Goal: Task Accomplishment & Management: Use online tool/utility

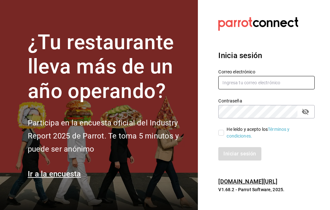
type input "[EMAIL_ADDRESS][DOMAIN_NAME]"
click at [220, 130] on input "He leído y acepto los Términos y condiciones." at bounding box center [221, 133] width 6 height 6
checkbox input "true"
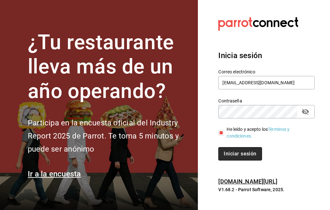
click at [228, 150] on button "Iniciar sesión" at bounding box center [239, 153] width 43 height 13
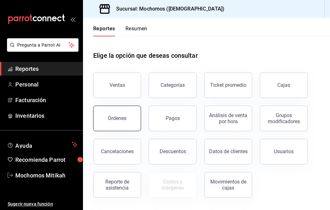
click at [131, 112] on button "Órdenes" at bounding box center [117, 119] width 48 height 26
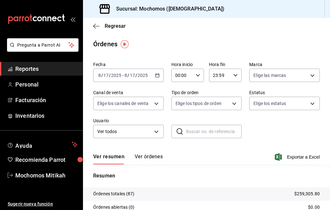
click at [155, 76] on icon "button" at bounding box center [157, 75] width 4 height 4
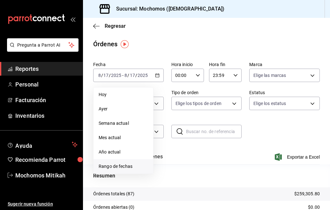
click at [113, 164] on span "Rango de fechas" at bounding box center [123, 166] width 49 height 7
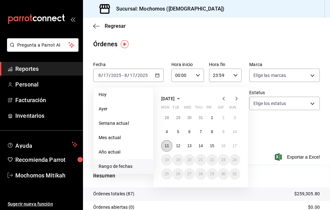
click at [167, 147] on abbr "11" at bounding box center [167, 146] width 4 height 4
click at [233, 148] on button "17" at bounding box center [234, 145] width 11 height 11
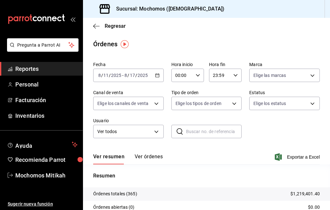
click at [197, 77] on icon "button" at bounding box center [198, 75] width 4 height 4
click at [175, 118] on button "02" at bounding box center [177, 122] width 13 height 13
type input "02:00"
click at [196, 75] on div at bounding box center [165, 105] width 330 height 210
click at [156, 129] on body "Pregunta a Parrot AI Reportes Personal Facturación Inventarios Ayuda Recomienda…" at bounding box center [165, 105] width 330 height 210
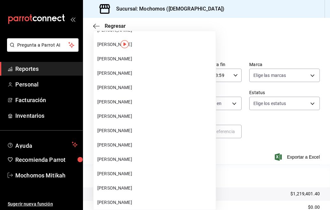
scroll to position [7241, 0]
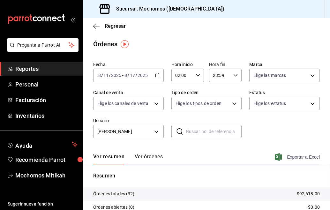
click at [282, 158] on span "Exportar a Excel" at bounding box center [298, 157] width 44 height 8
click at [154, 136] on body "Pregunta a Parrot AI Reportes Personal Facturación Inventarios Ayuda Recomienda…" at bounding box center [165, 105] width 330 height 210
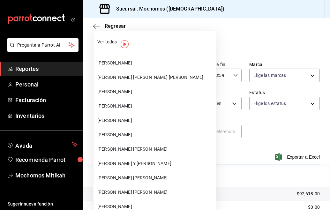
scroll to position [7299, 0]
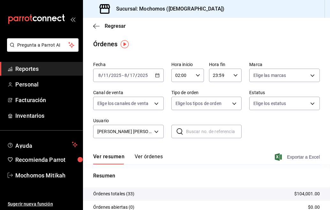
click at [287, 154] on span "Exportar a Excel" at bounding box center [298, 157] width 44 height 8
click at [155, 131] on body "Pregunta a Parrot AI Reportes Personal Facturación Inventarios Ayuda Recomienda…" at bounding box center [165, 105] width 330 height 210
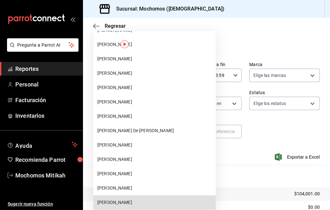
scroll to position [10229, 0]
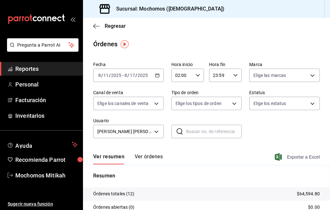
click at [290, 158] on span "Exportar a Excel" at bounding box center [298, 157] width 44 height 8
click at [156, 133] on body "Pregunta a Parrot AI Reportes Personal Facturación Inventarios Ayuda Recomienda…" at bounding box center [165, 105] width 330 height 210
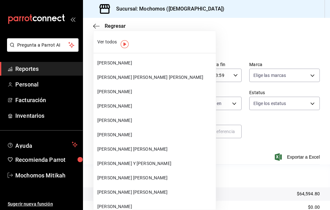
scroll to position [15459, 0]
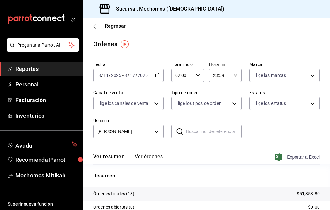
click at [283, 157] on span "Exportar a Excel" at bounding box center [298, 157] width 44 height 8
click at [154, 132] on body "Pregunta a Parrot AI Reportes Personal Facturación Inventarios Ayuda Recomienda…" at bounding box center [165, 105] width 330 height 210
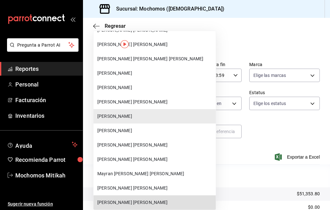
scroll to position [15617, 0]
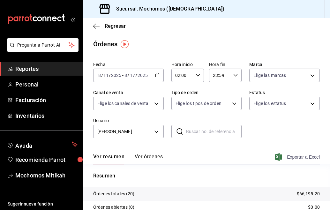
click at [287, 158] on span "Exportar a Excel" at bounding box center [298, 157] width 44 height 8
click at [154, 127] on body "Pregunta a Parrot AI Reportes Personal Facturación Inventarios Ayuda Recomienda…" at bounding box center [165, 105] width 330 height 210
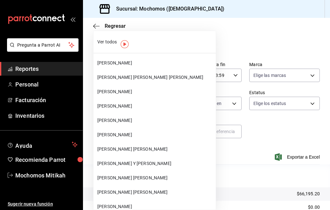
scroll to position [15617, 0]
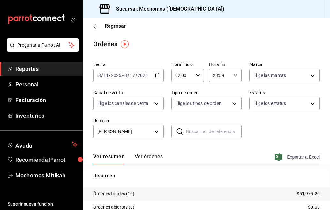
click at [287, 154] on span "Exportar a Excel" at bounding box center [298, 157] width 44 height 8
click at [156, 129] on body "Pregunta a Parrot AI Reportes Personal Facturación Inventarios Ayuda Recomienda…" at bounding box center [165, 105] width 330 height 210
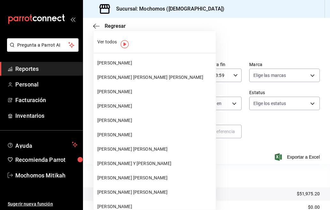
scroll to position [15660, 0]
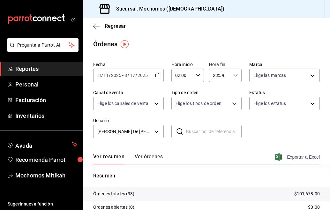
click at [291, 155] on span "Exportar a Excel" at bounding box center [298, 157] width 44 height 8
click at [156, 132] on body "Pregunta a Parrot AI Reportes Personal Facturación Inventarios Ayuda Recomienda…" at bounding box center [165, 105] width 330 height 210
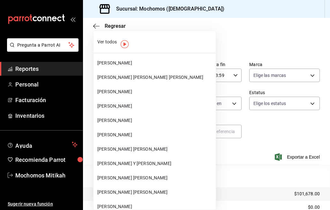
scroll to position [15717, 0]
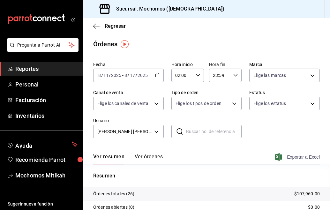
click at [288, 157] on span "Exportar a Excel" at bounding box center [298, 157] width 44 height 8
click at [156, 134] on body "Pregunta a Parrot AI Reportes Personal Facturación Inventarios Ayuda Recomienda…" at bounding box center [165, 105] width 330 height 210
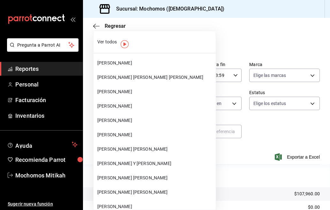
scroll to position [15775, 0]
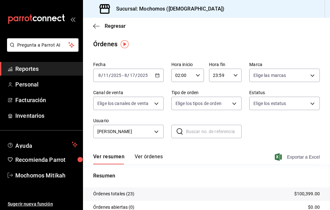
click at [297, 158] on span "Exportar a Excel" at bounding box center [298, 157] width 44 height 8
click at [154, 133] on body "Pregunta a Parrot AI Reportes Personal Facturación Inventarios Ayuda Recomienda…" at bounding box center [165, 105] width 330 height 210
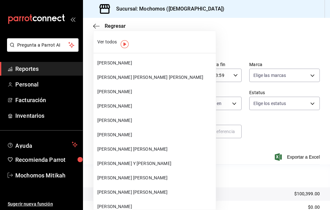
scroll to position [15832, 0]
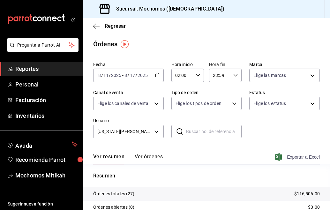
click at [275, 154] on icon "button" at bounding box center [278, 157] width 7 height 8
click at [155, 133] on body "Pregunta a Parrot AI Reportes Personal Facturación Inventarios Ayuda Recomienda…" at bounding box center [165, 105] width 330 height 210
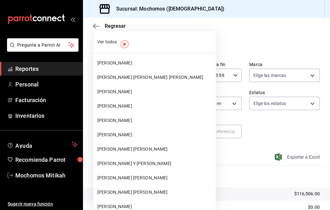
scroll to position [15861, 0]
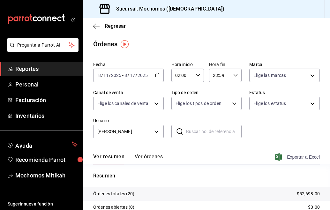
click at [284, 158] on span "Exportar a Excel" at bounding box center [298, 157] width 44 height 8
click at [295, 155] on span "Exportar a Excel" at bounding box center [298, 157] width 44 height 8
click at [156, 134] on body "Pregunta a Parrot AI Reportes Personal Facturación Inventarios Ayuda Recomienda…" at bounding box center [165, 105] width 330 height 210
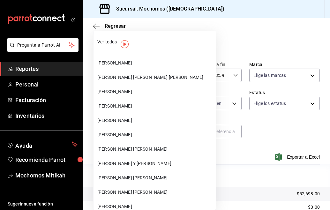
scroll to position [15875, 0]
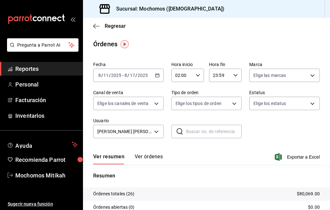
click at [275, 153] on icon "button" at bounding box center [278, 157] width 7 height 8
click at [154, 130] on body "Pregunta a Parrot AI Reportes Personal Facturación Inventarios Ayuda Recomienda…" at bounding box center [165, 105] width 330 height 210
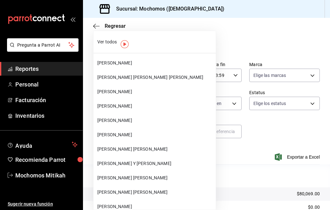
scroll to position [15918, 0]
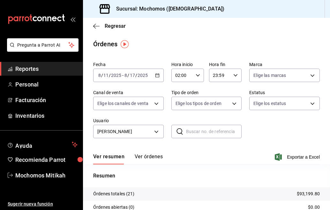
click at [275, 156] on icon "button" at bounding box center [278, 157] width 7 height 8
click at [152, 130] on body "Pregunta a Parrot AI Reportes Personal Facturación Inventarios Ayuda Recomienda…" at bounding box center [165, 105] width 330 height 210
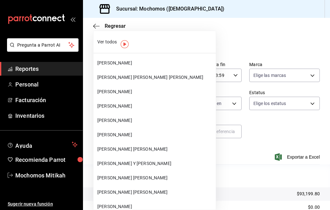
scroll to position [15933, 0]
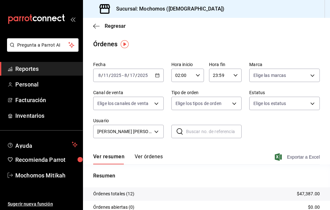
click at [292, 156] on span "Exportar a Excel" at bounding box center [298, 157] width 44 height 8
click at [157, 130] on body "Pregunta a Parrot AI Reportes Personal Facturación Inventarios Ayuda Recomienda…" at bounding box center [165, 105] width 330 height 210
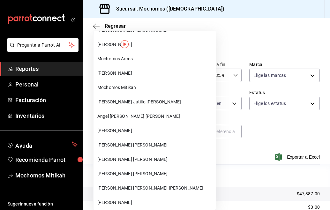
scroll to position [15487, 0]
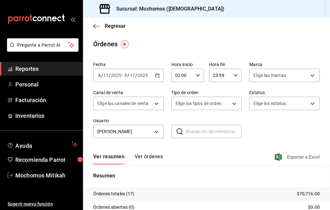
click at [293, 159] on span "Exportar a Excel" at bounding box center [298, 157] width 44 height 8
